Goal: Transaction & Acquisition: Purchase product/service

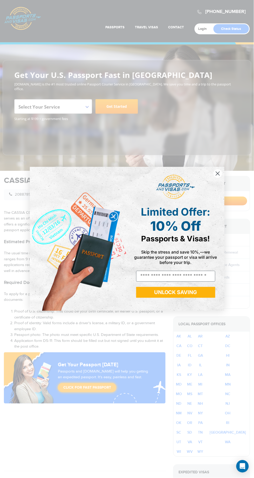
click at [218, 174] on icon "Close dialog" at bounding box center [218, 174] width 4 height 4
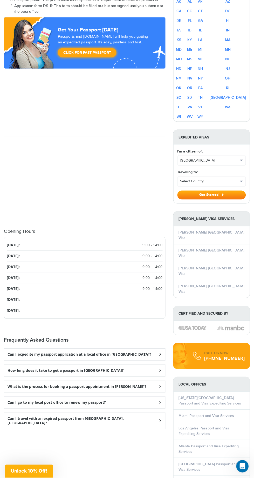
scroll to position [340, 0]
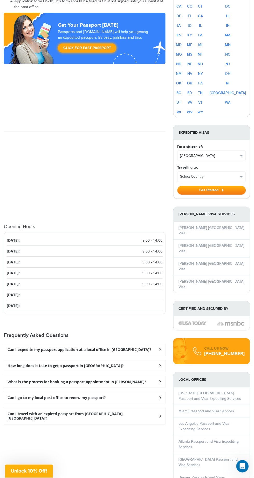
click at [154, 344] on div "Can I expedite my passport application at a local office in Burley?" at bounding box center [84, 350] width 161 height 12
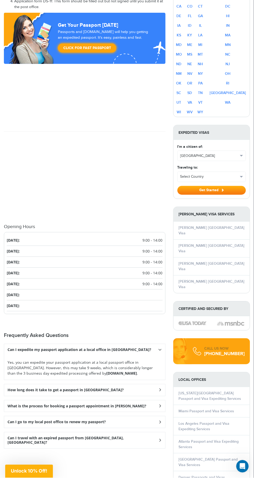
click at [107, 371] on strong "Passportsandvisas.com" at bounding box center [122, 373] width 31 height 5
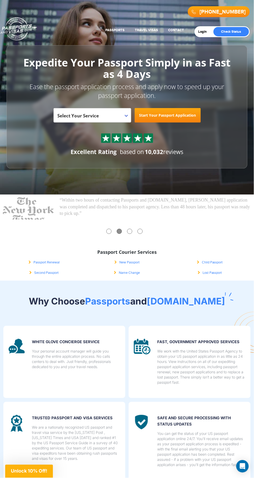
click at [130, 264] on link "New Passport" at bounding box center [127, 263] width 25 height 4
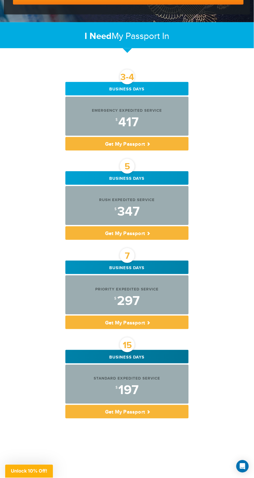
scroll to position [129, 0]
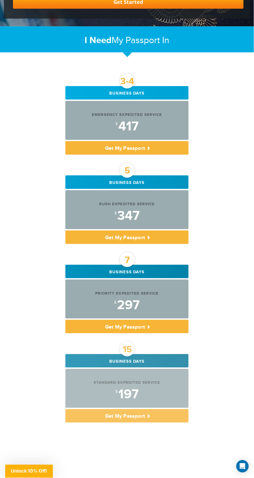
click at [136, 382] on div "Standard Expedited Service" at bounding box center [126, 382] width 123 height 5
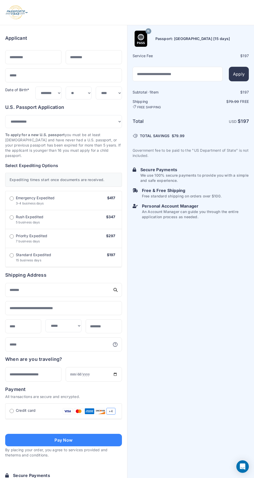
select select "***"
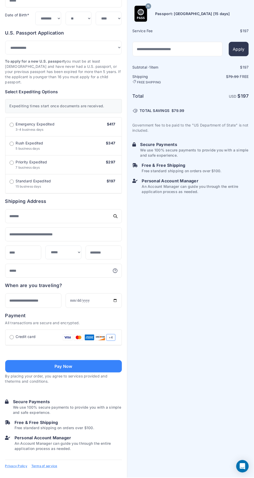
scroll to position [91, 0]
click at [43, 469] on link "Terms of service" at bounding box center [44, 467] width 26 height 4
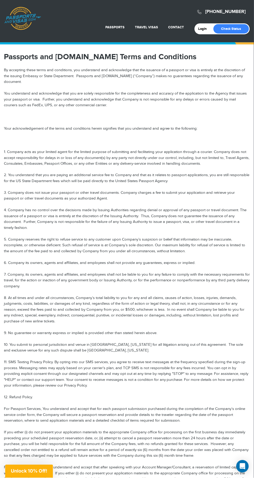
scroll to position [2, 0]
